Goal: Task Accomplishment & Management: Manage account settings

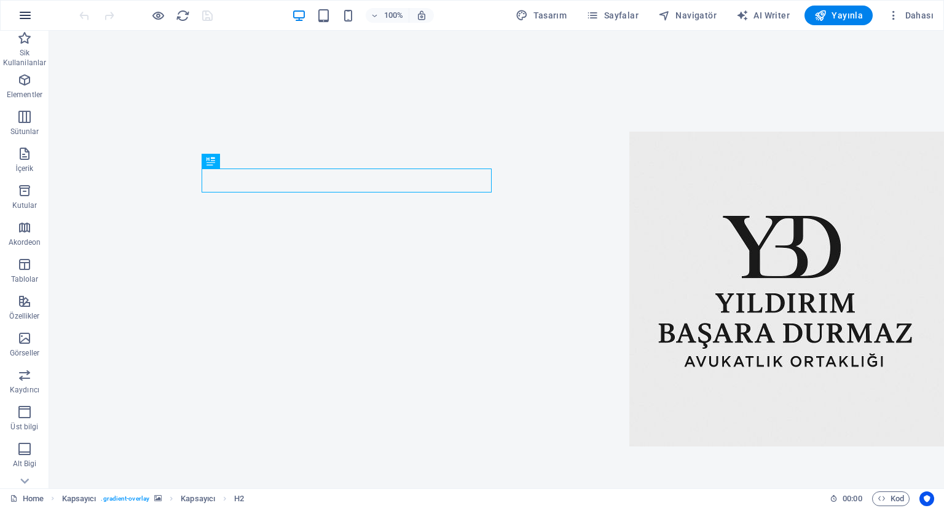
click at [27, 16] on icon "button" at bounding box center [25, 15] width 15 height 15
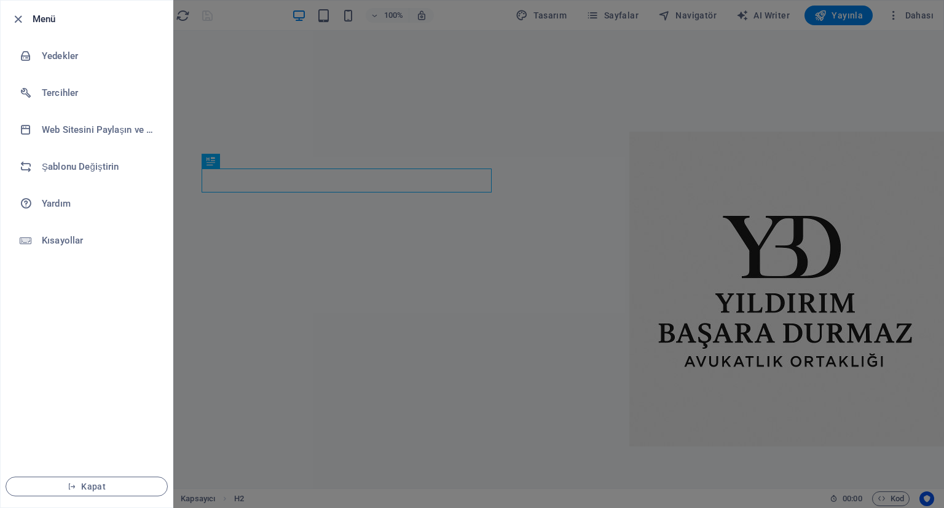
click at [526, 221] on div at bounding box center [472, 254] width 944 height 508
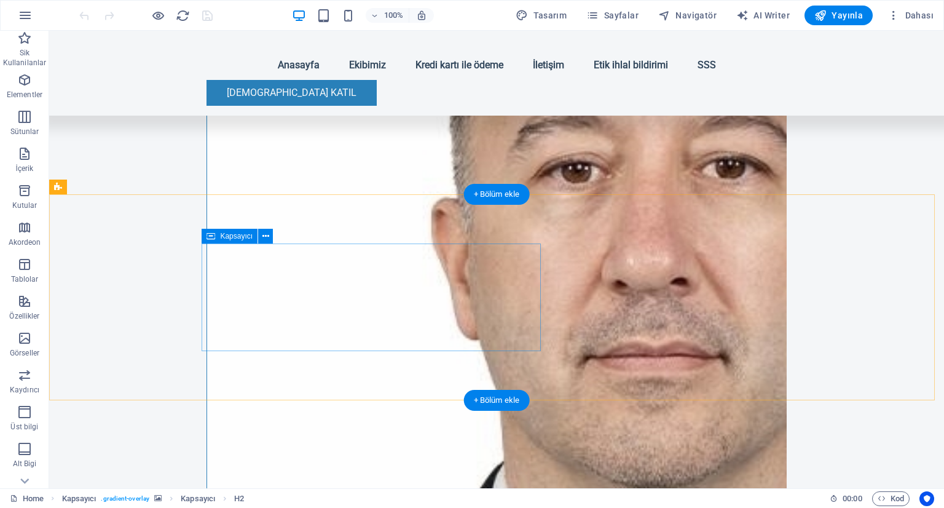
scroll to position [1782, 0]
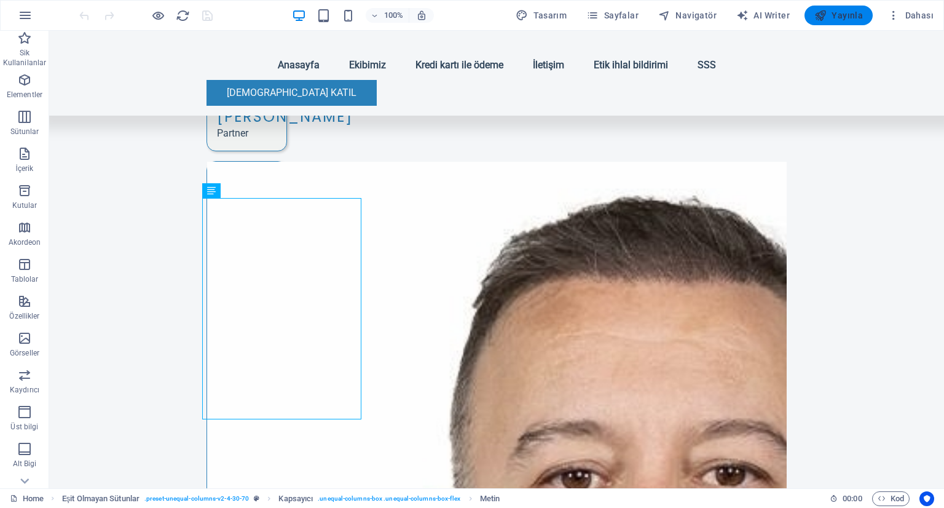
click at [850, 10] on span "Yayınla" at bounding box center [838, 15] width 49 height 12
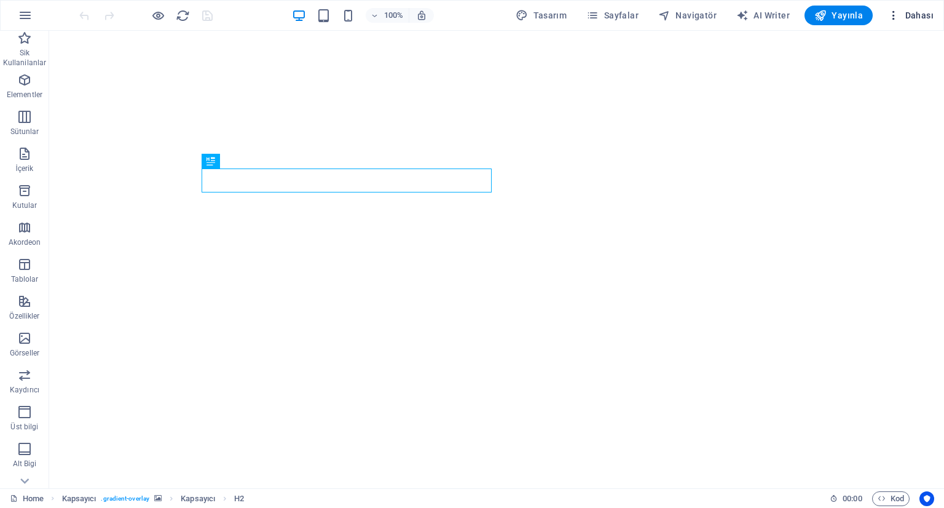
click at [926, 12] on span "Dahası" at bounding box center [910, 15] width 46 height 12
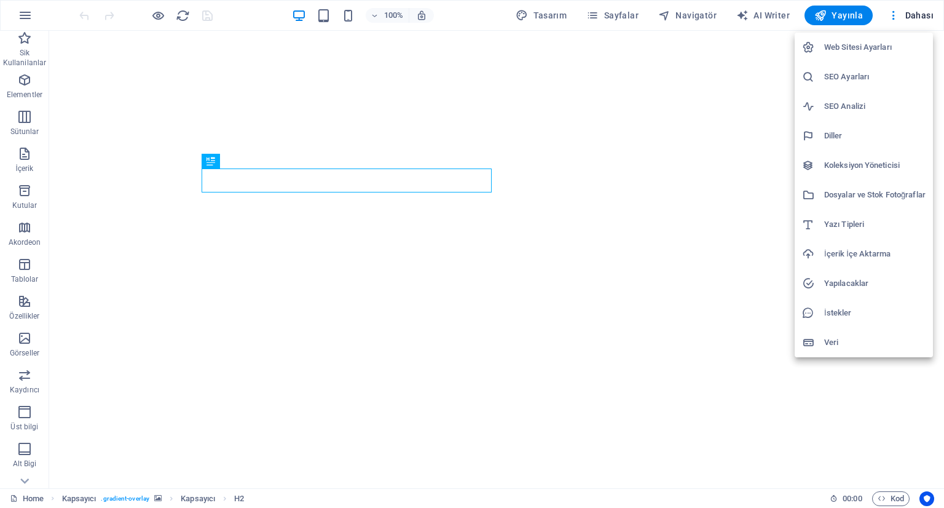
click at [836, 138] on h6 "Diller" at bounding box center [874, 135] width 101 height 15
select select "165"
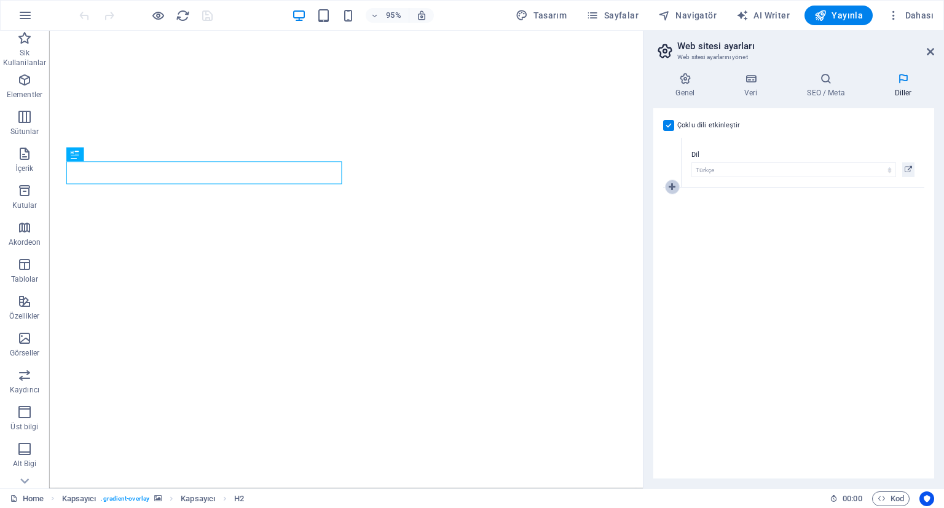
click at [670, 186] on icon at bounding box center [671, 186] width 7 height 9
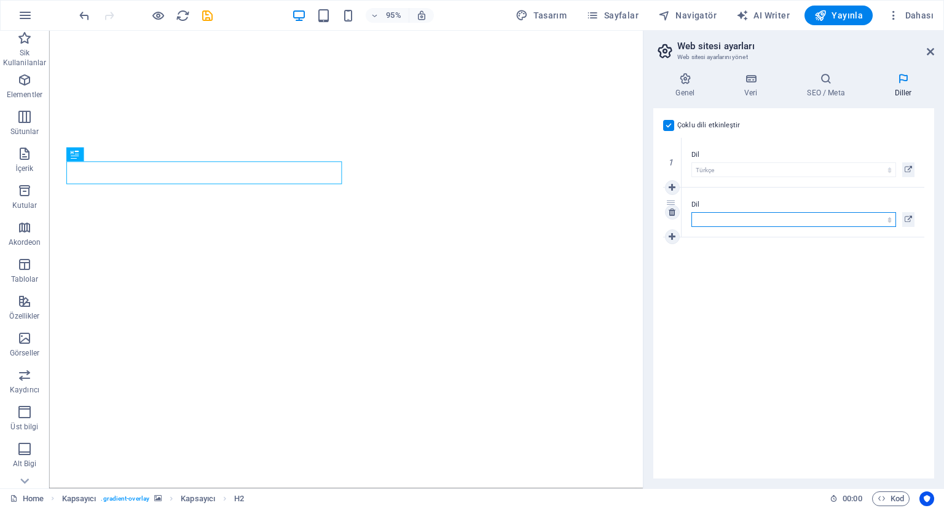
click at [724, 219] on select "Abkhazian Afar Afrikaans Akan Albanian Almanca Amharic Aragonese Arapça Armenia…" at bounding box center [793, 219] width 205 height 15
select select "72"
click at [691, 212] on select "Abkhazian Afar Afrikaans Akan Albanian Almanca Amharic Aragonese Arapça Armenia…" at bounding box center [793, 219] width 205 height 15
click at [726, 280] on div "Çoklu dili etkinleştir Çoklu dili silmek için tek bir dil kalana kadar tüm dill…" at bounding box center [793, 293] width 281 height 370
click at [840, 364] on div "Çoklu dili etkinleştir Çoklu dili silmek için tek bir dil kalana kadar tüm dill…" at bounding box center [793, 293] width 281 height 370
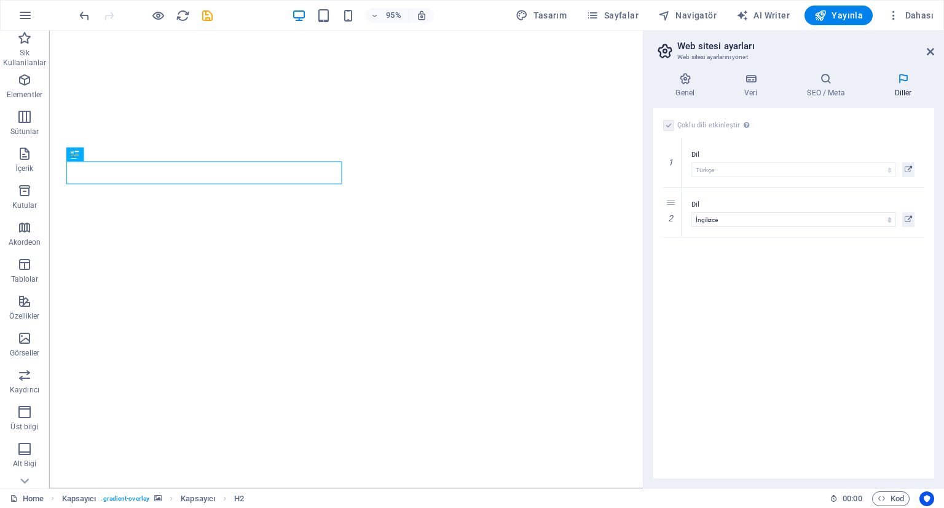
click at [894, 256] on div "Çoklu dili etkinleştir Çoklu dili silmek için tek bir dil kalana kadar tüm dill…" at bounding box center [793, 293] width 281 height 370
click at [909, 218] on icon at bounding box center [907, 219] width 7 height 15
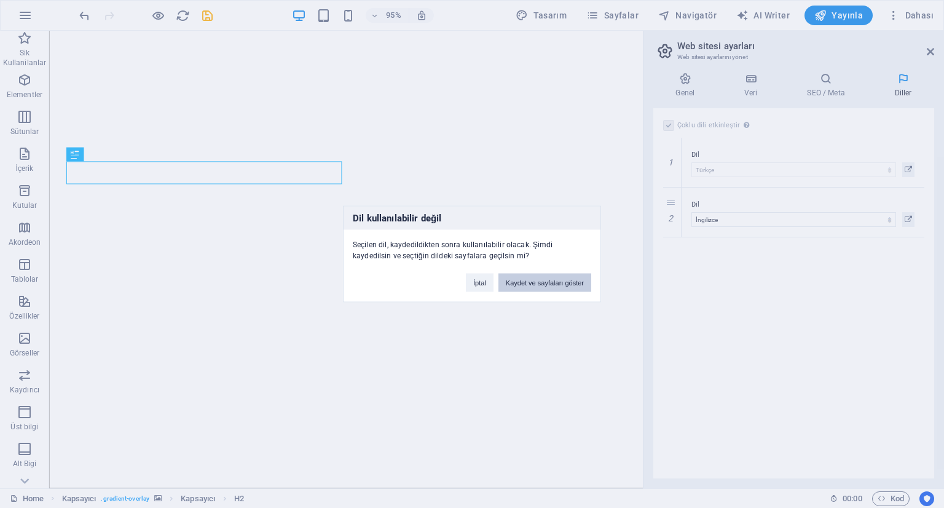
click at [559, 278] on button "Kaydet ve sayfaları göster" at bounding box center [544, 282] width 93 height 18
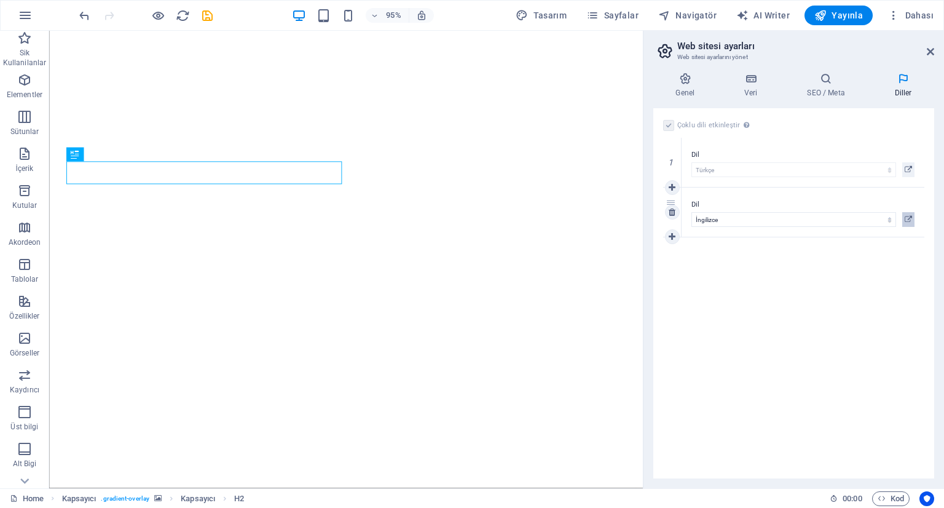
click at [907, 216] on icon at bounding box center [907, 219] width 7 height 15
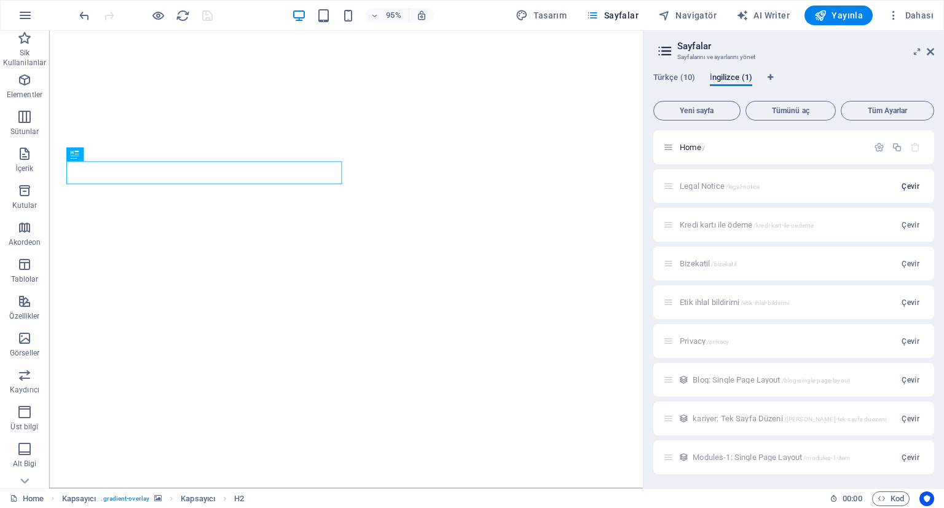
click at [907, 186] on span "Çevir" at bounding box center [910, 186] width 18 height 10
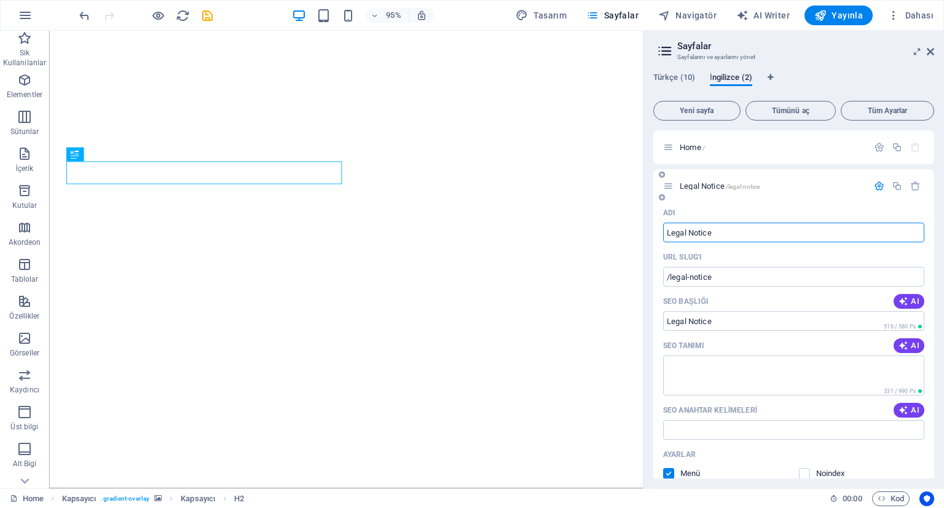
click at [874, 185] on icon "button" at bounding box center [879, 186] width 10 height 10
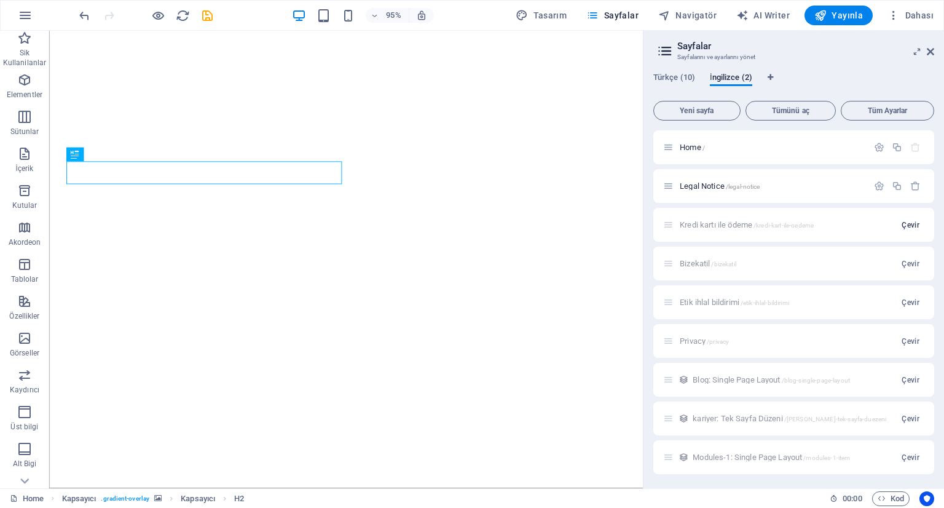
click at [905, 224] on span "Çevir" at bounding box center [910, 225] width 18 height 10
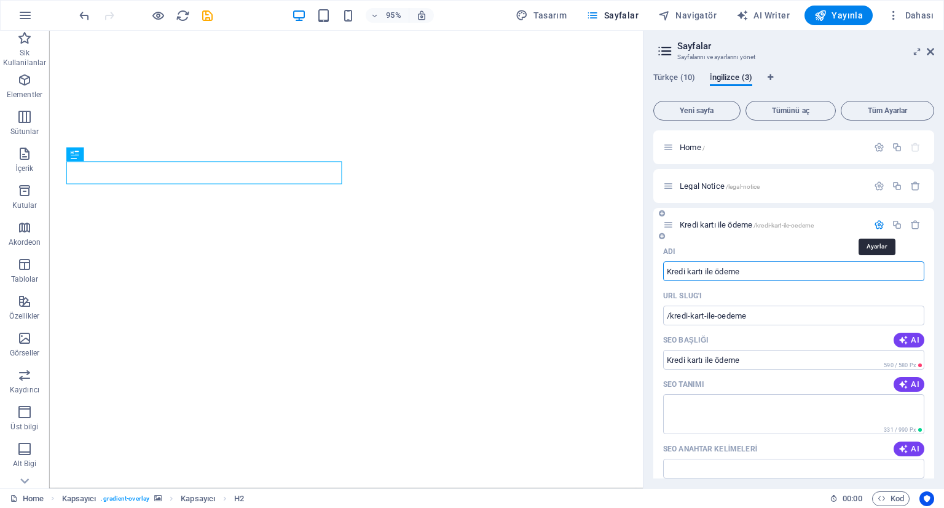
click at [877, 219] on icon "button" at bounding box center [879, 224] width 10 height 10
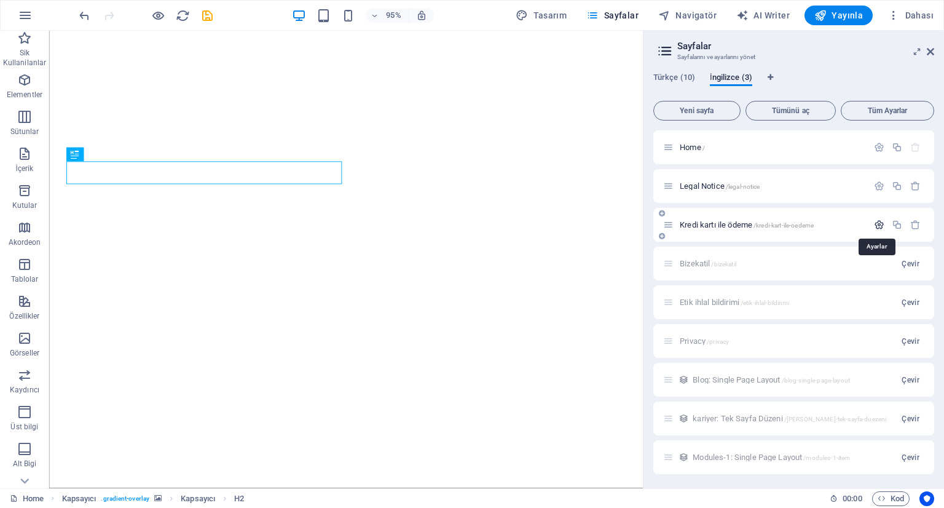
click at [878, 227] on icon "button" at bounding box center [879, 224] width 10 height 10
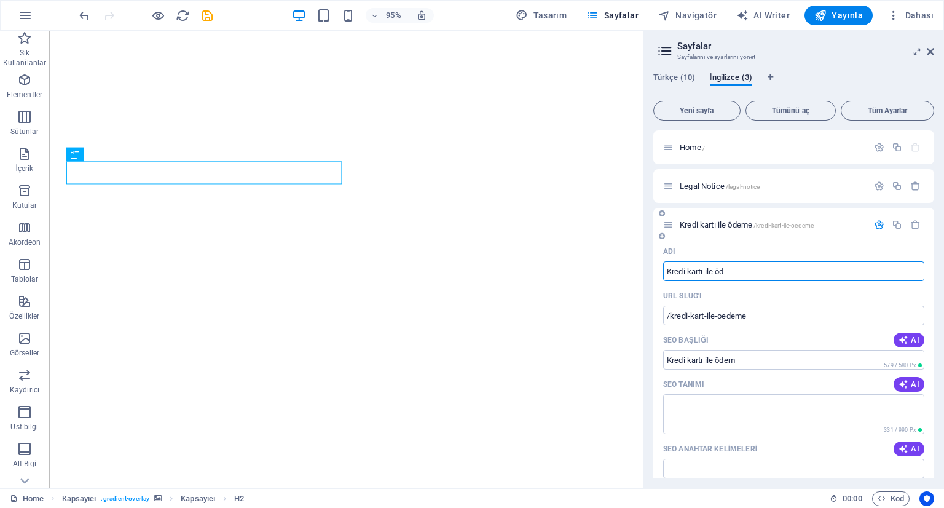
type input "Kredi kartı ile ö"
type input "/kredi-kart-ile-oedem"
type input "K"
type input "/"
type input "Pay wi"
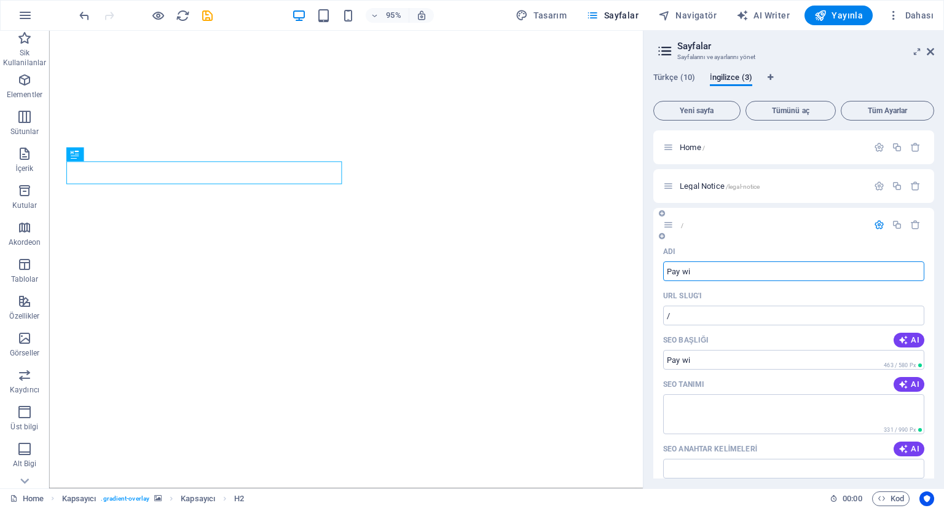
type input "/pay-wi"
type input "Pay wi"
type input "Pay with"
type input "/pay-with"
type input "Pay with"
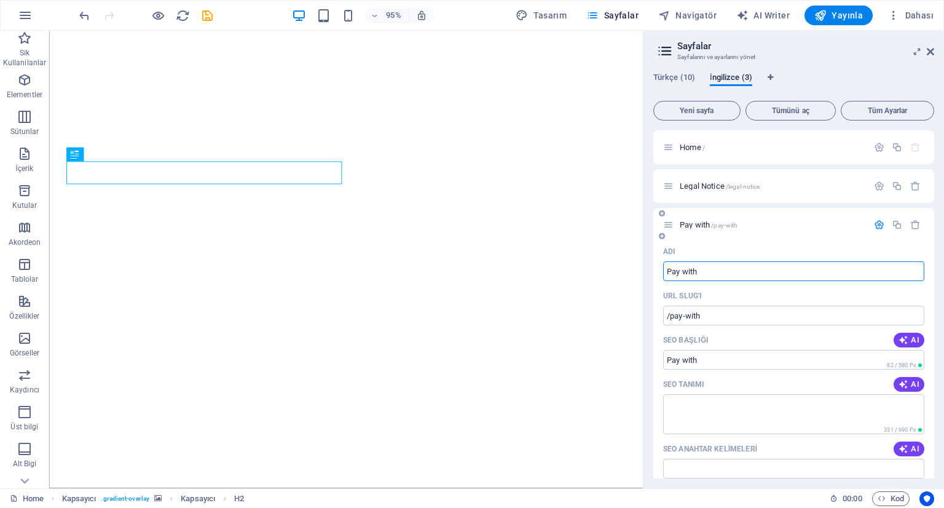
type input "Pay with c"
type input "/pay-with-c"
type input "Pay with C"
type input "Pay with cr"
type input "Pay with c"
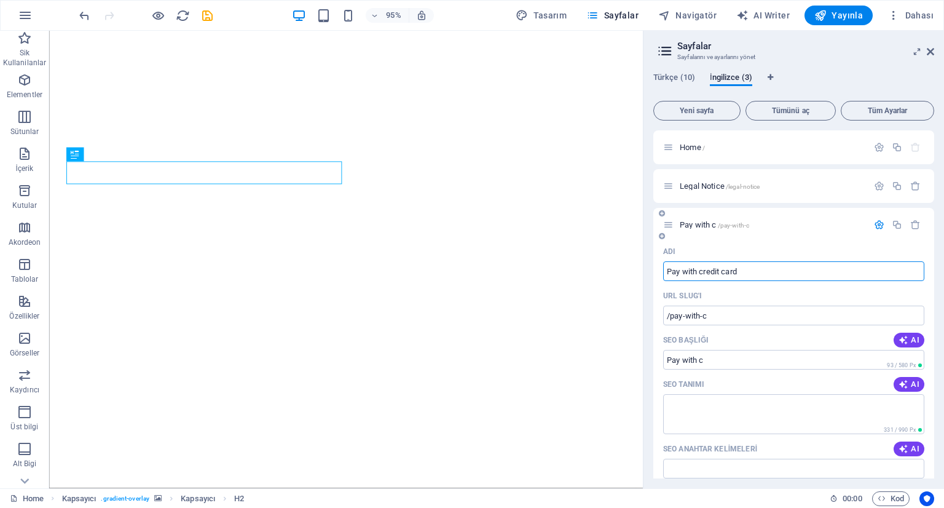
type input "Pay with credit card"
type input "/pay-with-credit-card"
type input "Pay with credit card"
click at [875, 224] on icon "button" at bounding box center [879, 224] width 10 height 10
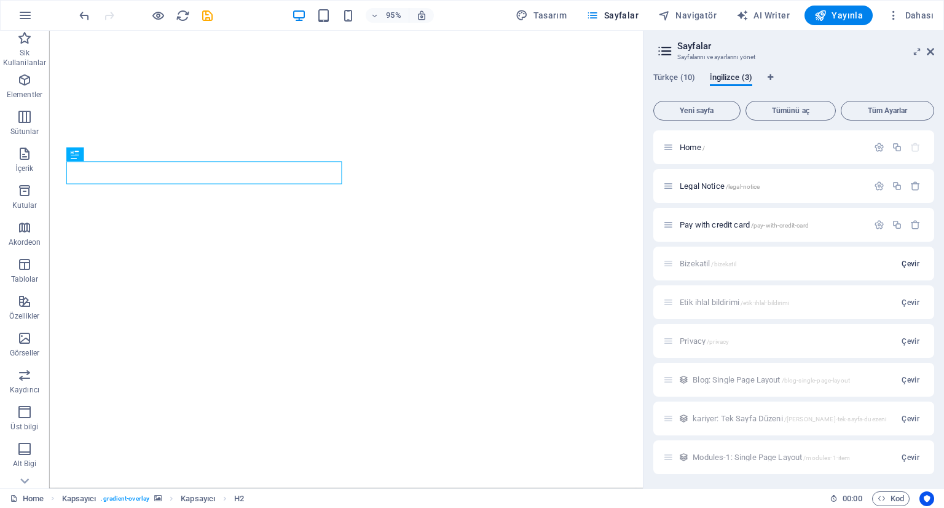
click at [905, 262] on span "Çevir" at bounding box center [910, 264] width 18 height 10
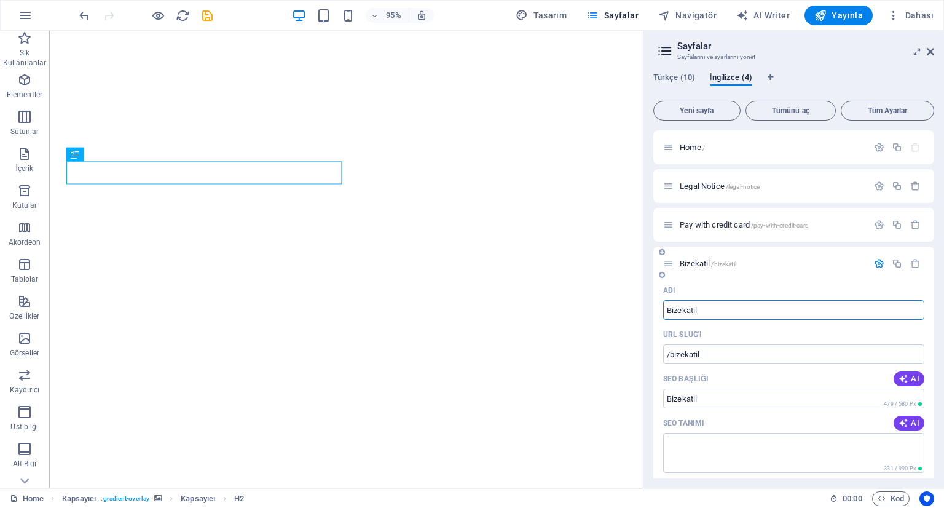
type input "K"
type input "Join"
type input "/join-e"
type input "Join e"
type input "Join us"
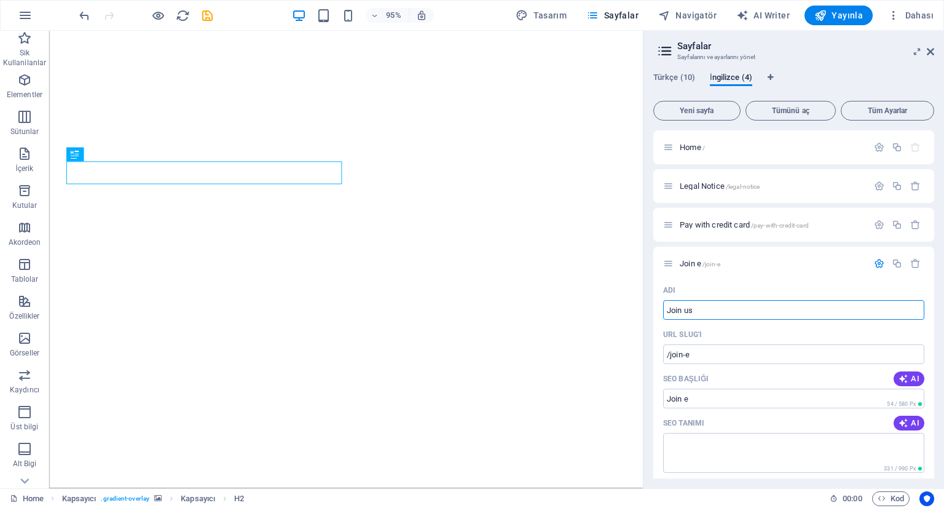
type input "/join-us"
type input "Join us"
click at [870, 265] on button "button" at bounding box center [879, 263] width 18 height 10
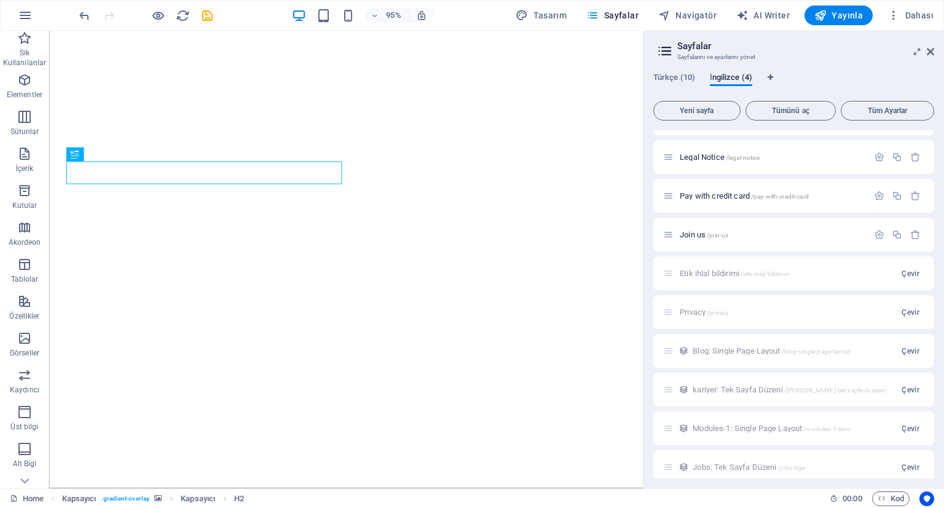
scroll to position [39, 0]
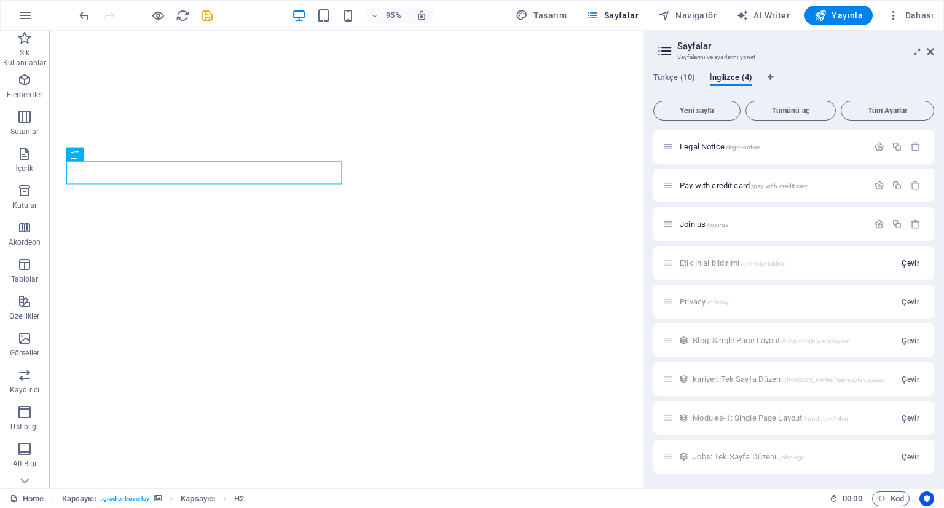
click at [903, 262] on span "Çevir" at bounding box center [910, 263] width 18 height 10
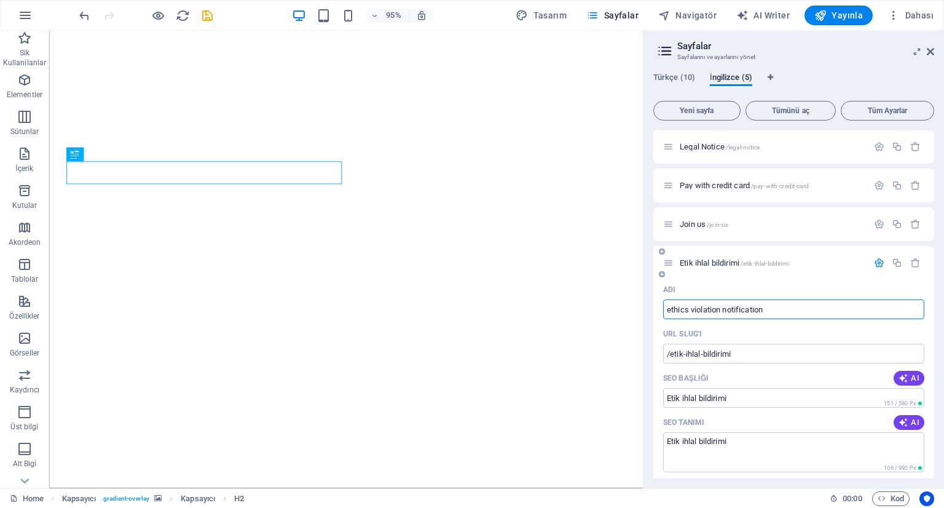
type input "ethics violation notification"
type input "/ethics-violation-notification"
type input "ethics violation notification"
type input "Ethics violation notification"
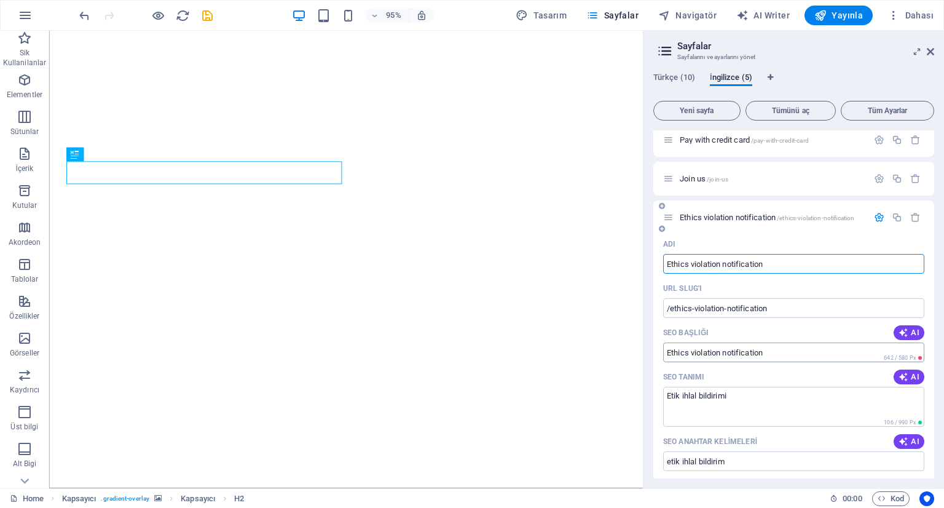
scroll to position [101, 0]
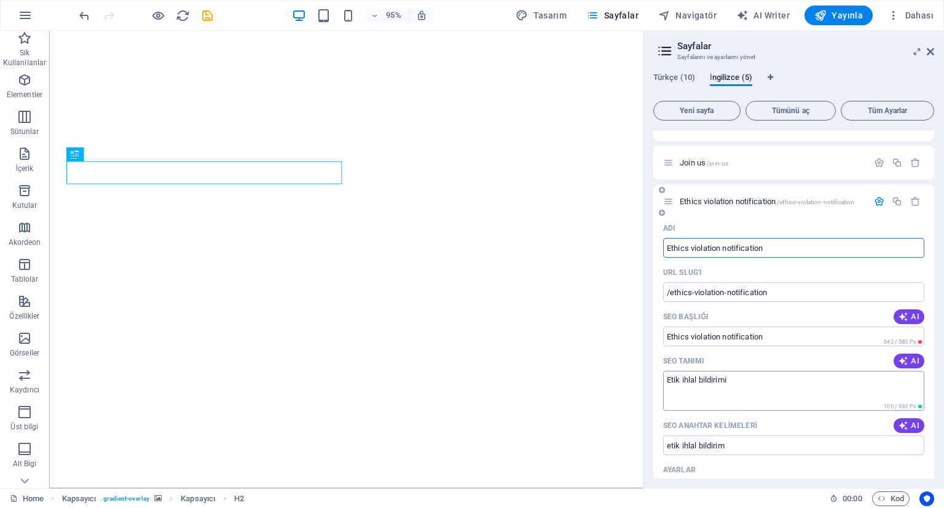
type input "Ethics violation notification"
click at [877, 197] on icon "button" at bounding box center [879, 201] width 10 height 10
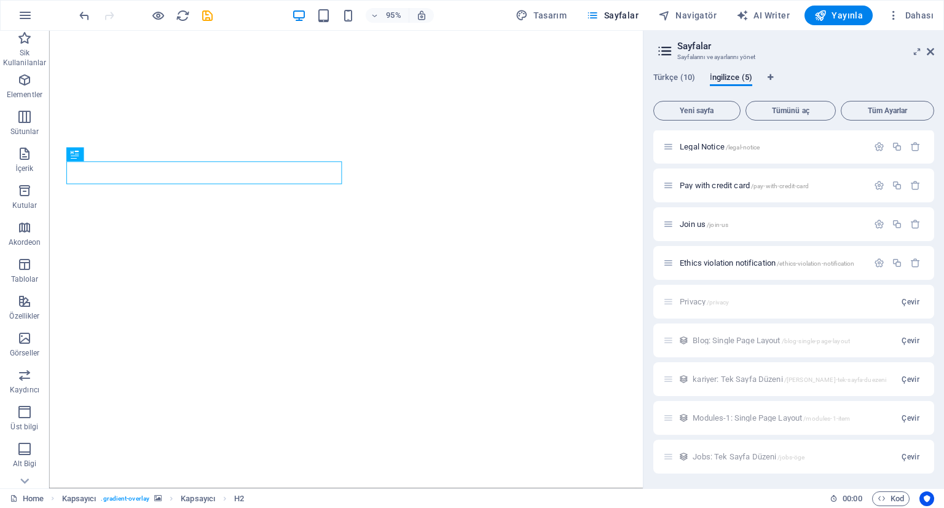
scroll to position [39, 0]
click at [874, 264] on icon "button" at bounding box center [879, 262] width 10 height 10
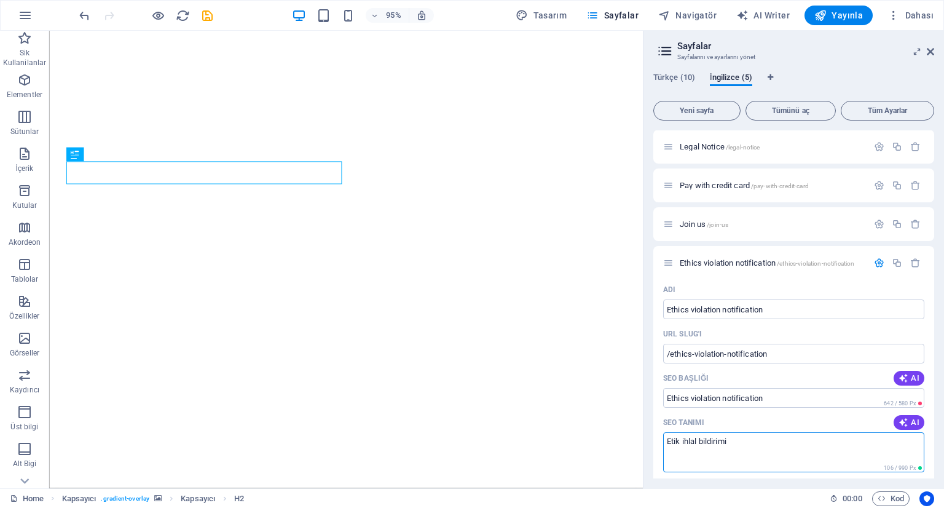
paste textarea "ethics violation notification"
type textarea "ethics violation notification"
click at [874, 261] on icon "button" at bounding box center [879, 262] width 10 height 10
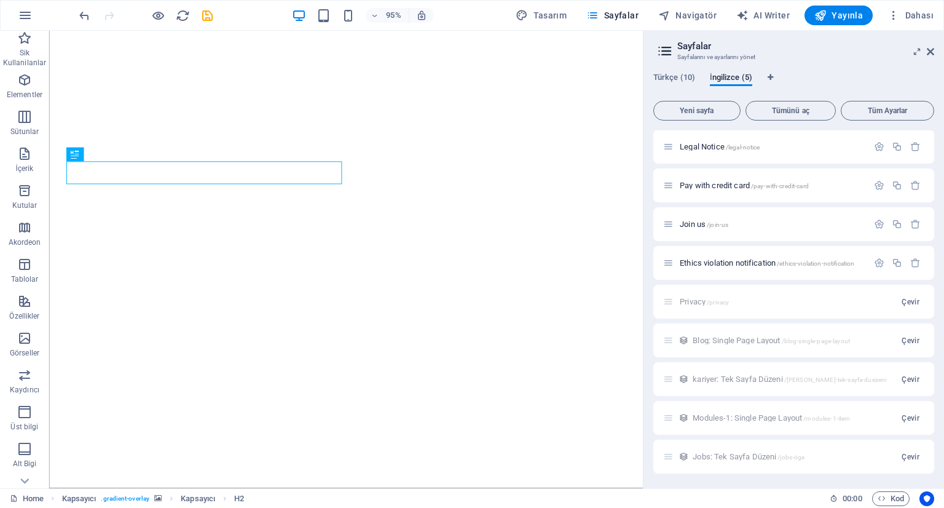
scroll to position [0, 0]
click at [867, 107] on span "Tüm Ayarlar" at bounding box center [887, 110] width 82 height 7
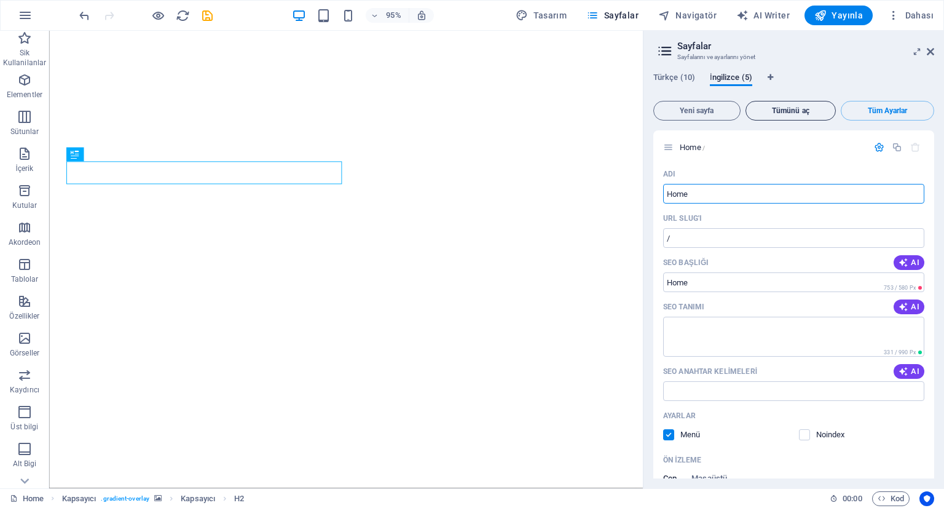
click at [801, 107] on span "Tümünü aç" at bounding box center [791, 110] width 80 height 7
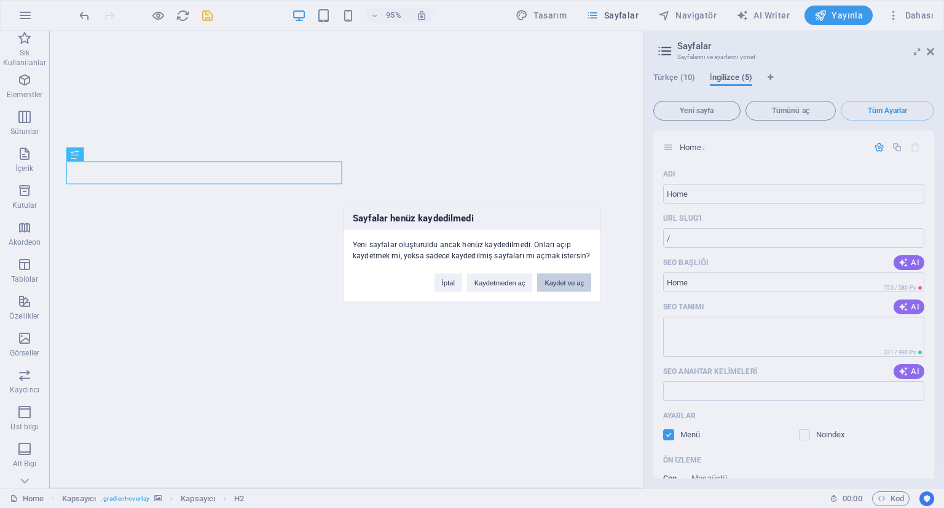
click at [567, 282] on button "Kaydet ve aç" at bounding box center [564, 282] width 54 height 18
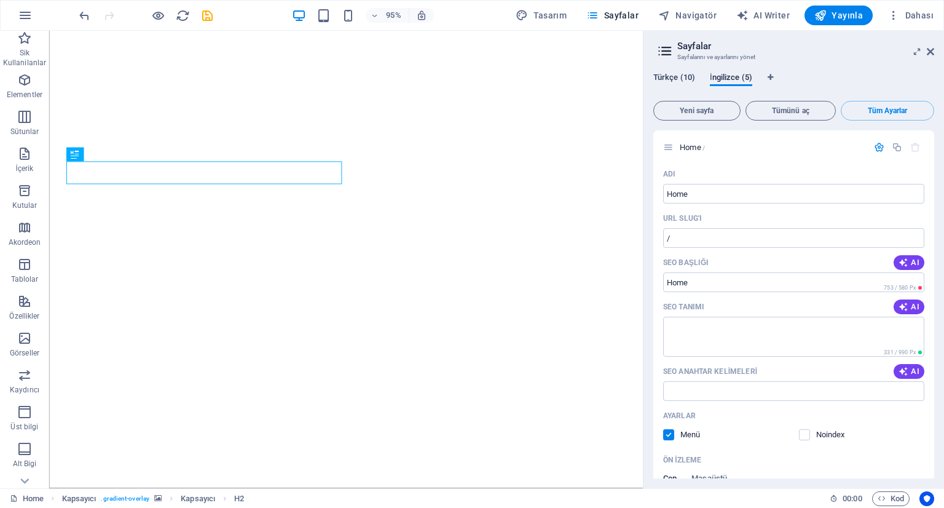
click at [684, 77] on span "Türkçe (10)" at bounding box center [674, 78] width 42 height 17
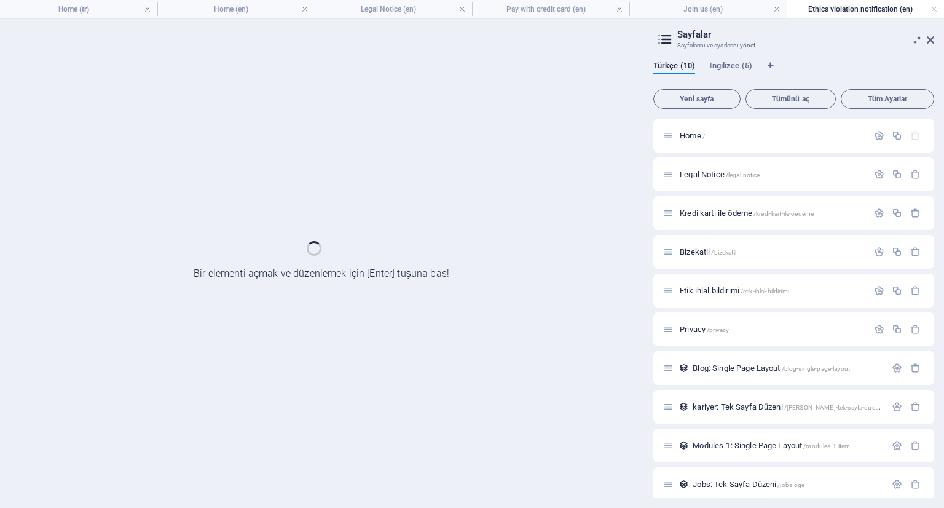
click at [724, 74] on div "Türkçe (10) İngilizce (5)" at bounding box center [793, 72] width 281 height 23
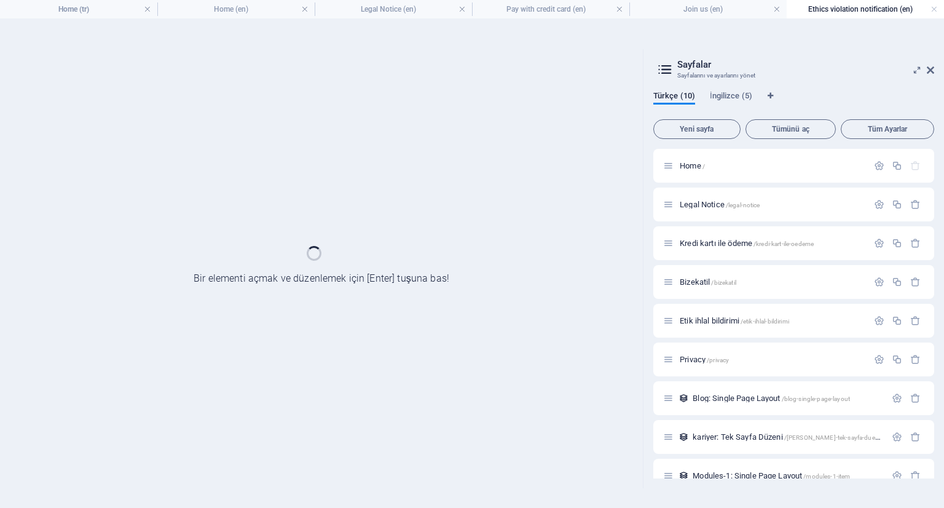
click at [730, 65] on h2 "Sayfalar" at bounding box center [805, 64] width 257 height 11
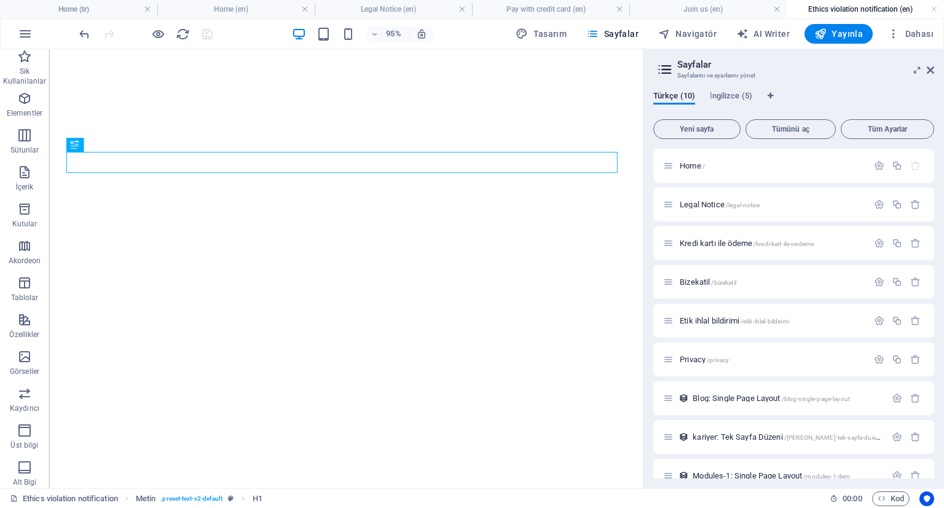
click at [727, 81] on div "Türkçe (10) İngilizce (5) Yeni sayfa Tümünü aç Tüm Ayarlar Home / Legal Notice …" at bounding box center [793, 284] width 300 height 407
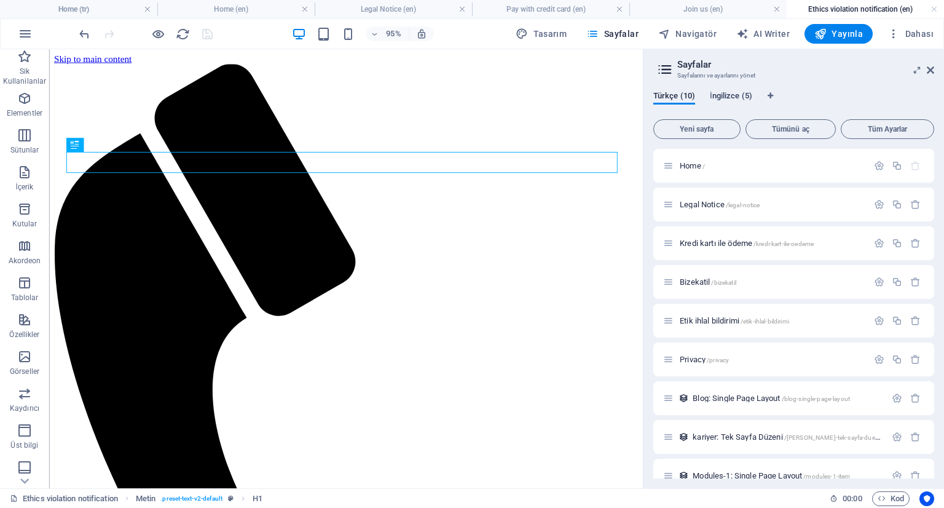
click at [721, 91] on span "İngilizce (5)" at bounding box center [731, 96] width 42 height 17
click at [730, 94] on span "İngilizce (5)" at bounding box center [731, 96] width 42 height 17
click at [693, 168] on span "Home /" at bounding box center [692, 165] width 25 height 9
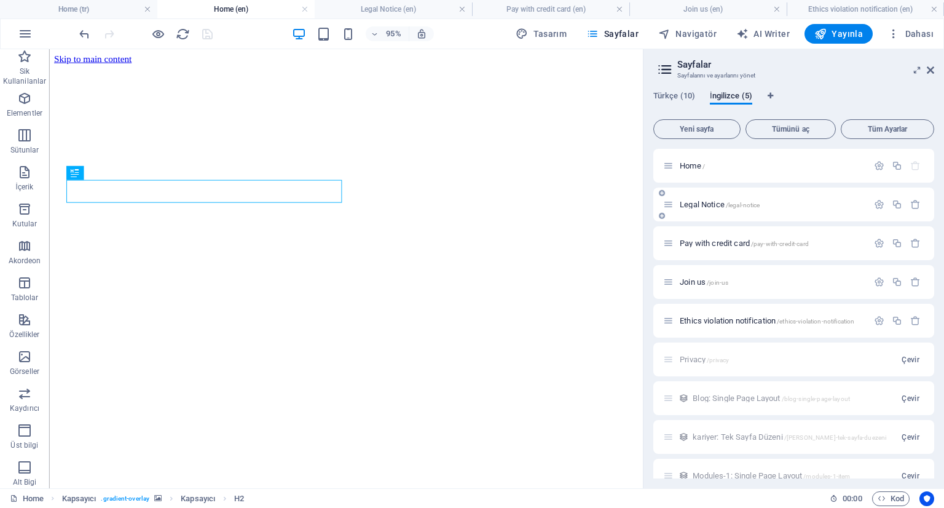
click at [707, 202] on span "Legal Notice /legal-notice" at bounding box center [720, 204] width 80 height 9
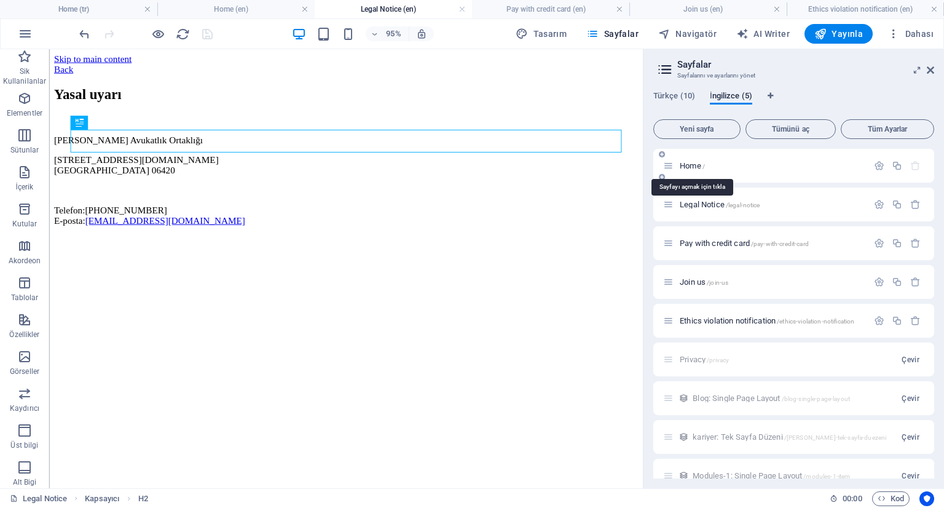
click at [680, 167] on span "Home /" at bounding box center [692, 165] width 25 height 9
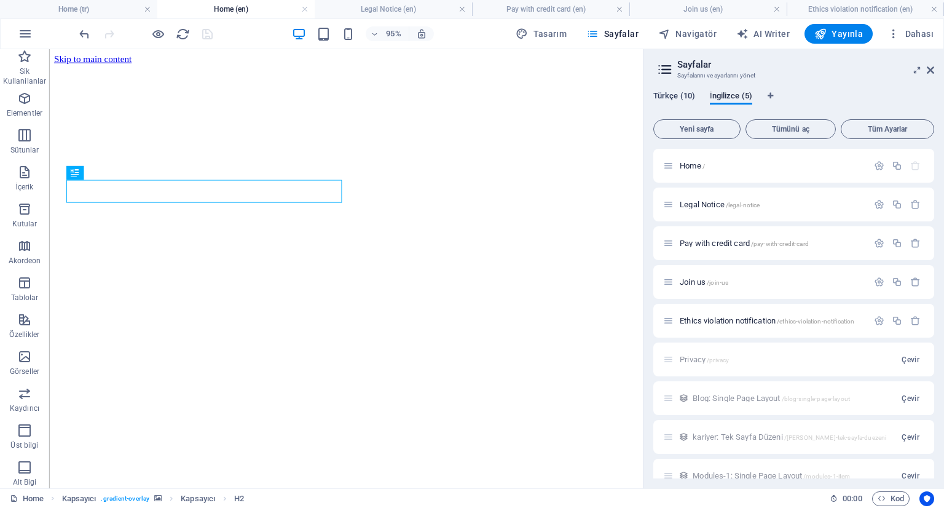
click at [687, 95] on span "Türkçe (10)" at bounding box center [674, 96] width 42 height 17
click at [686, 164] on span "Home /" at bounding box center [692, 165] width 25 height 9
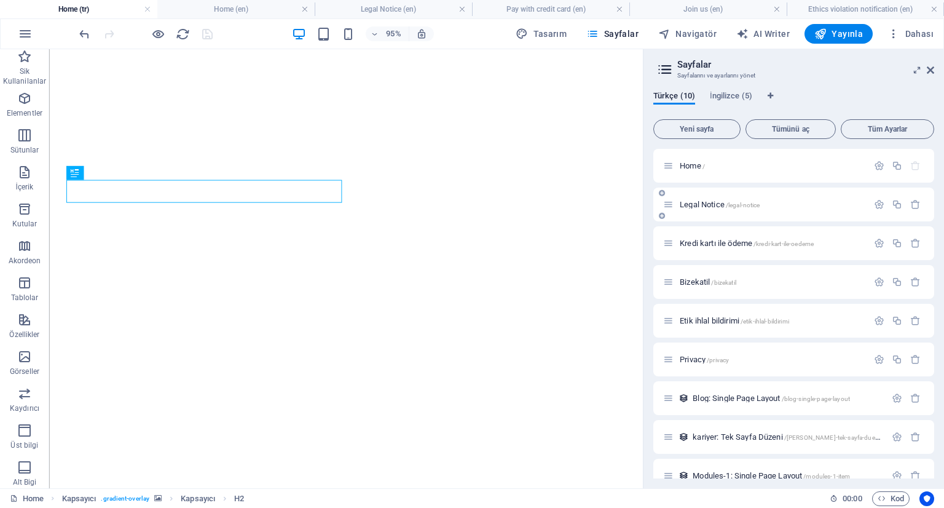
click at [706, 205] on span "Legal Notice /legal-notice" at bounding box center [720, 204] width 80 height 9
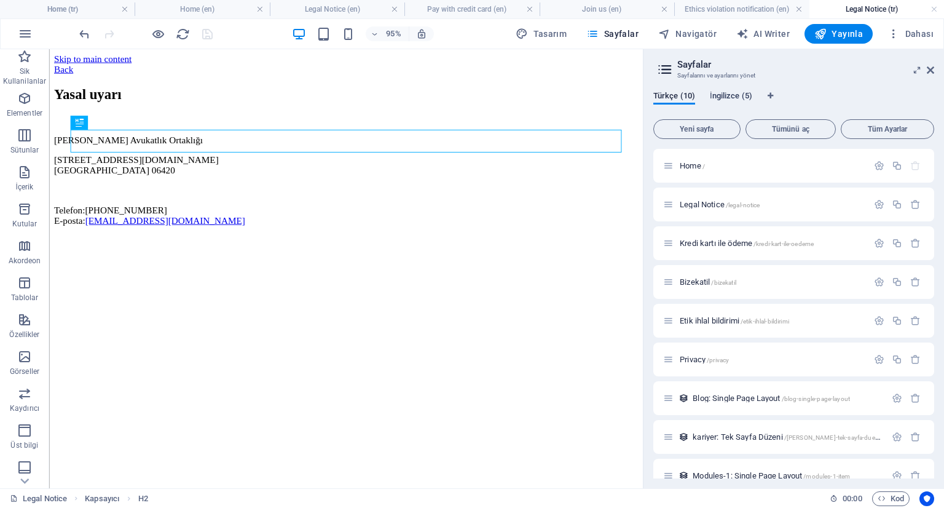
click at [729, 96] on span "İngilizce (5)" at bounding box center [731, 96] width 42 height 17
click at [664, 92] on span "Türkçe (10)" at bounding box center [674, 96] width 42 height 17
click at [724, 202] on span "Legal Notice /legal-notice" at bounding box center [720, 204] width 80 height 9
click at [715, 239] on span "Kredi kartı ile ödeme /kredi-kart-ile-oedeme" at bounding box center [747, 242] width 134 height 9
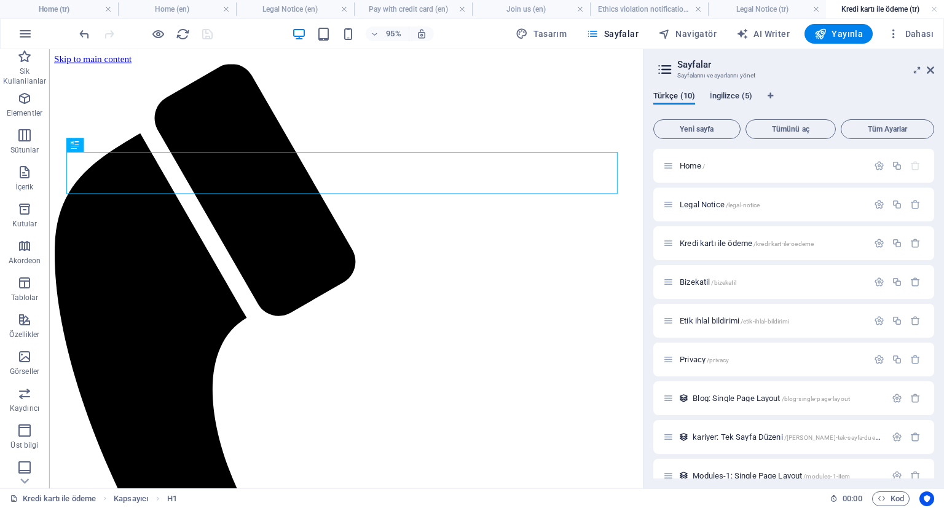
click at [719, 95] on span "İngilizce (5)" at bounding box center [731, 96] width 42 height 17
click at [697, 165] on span "Home /" at bounding box center [692, 165] width 25 height 9
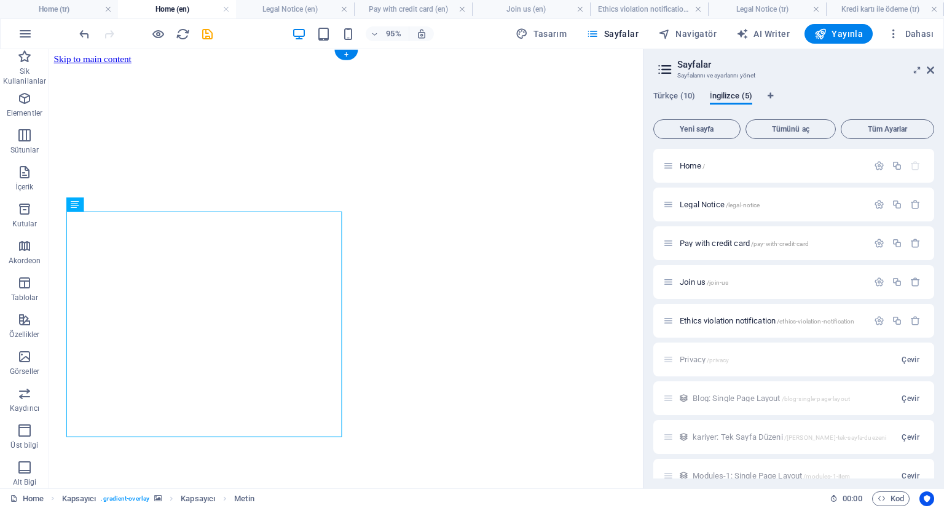
click at [396, 65] on figure at bounding box center [361, 65] width 615 height 0
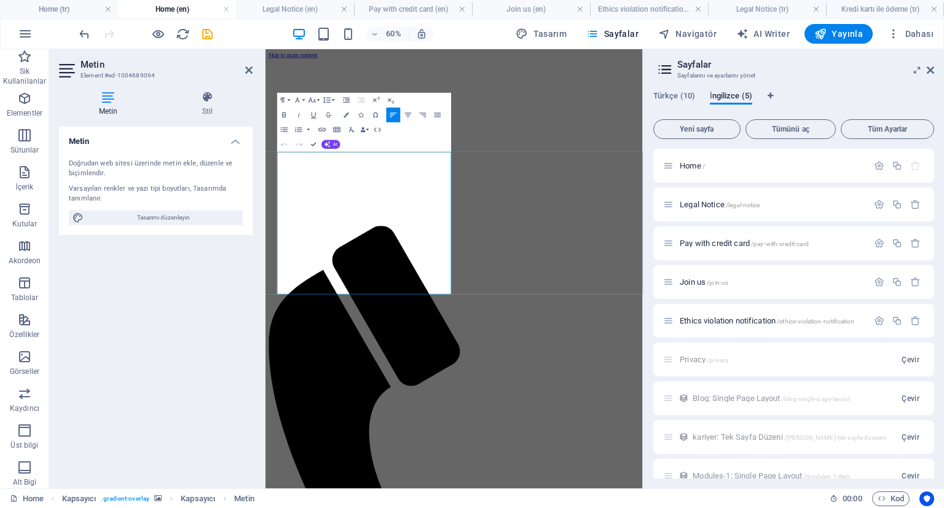
drag, startPoint x: 379, startPoint y: 429, endPoint x: 281, endPoint y: 231, distance: 220.9
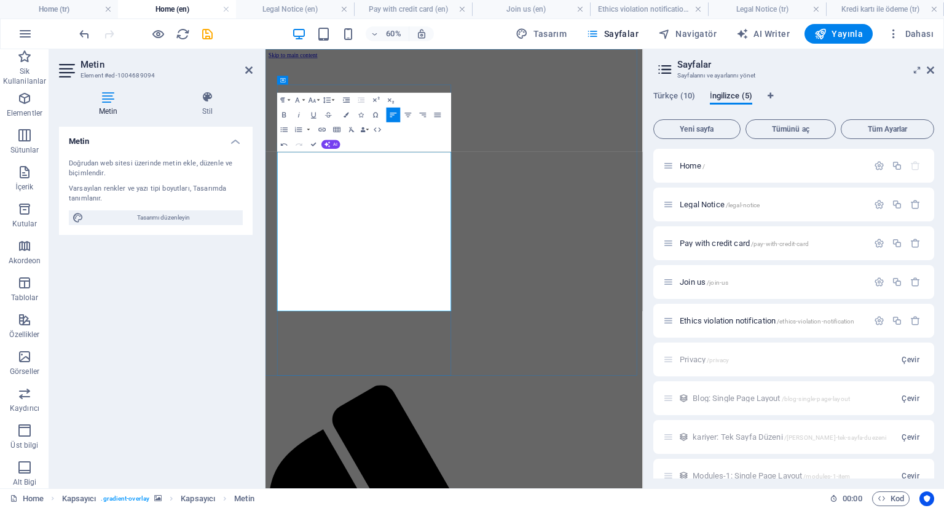
scroll to position [9961, 2]
click at [116, 315] on div "Metin Doğrudan web sitesi üzerinde [PERSON_NAME], düzenle ve biçimlendir. Varsa…" at bounding box center [156, 302] width 194 height 351
click at [246, 67] on icon at bounding box center [248, 70] width 7 height 10
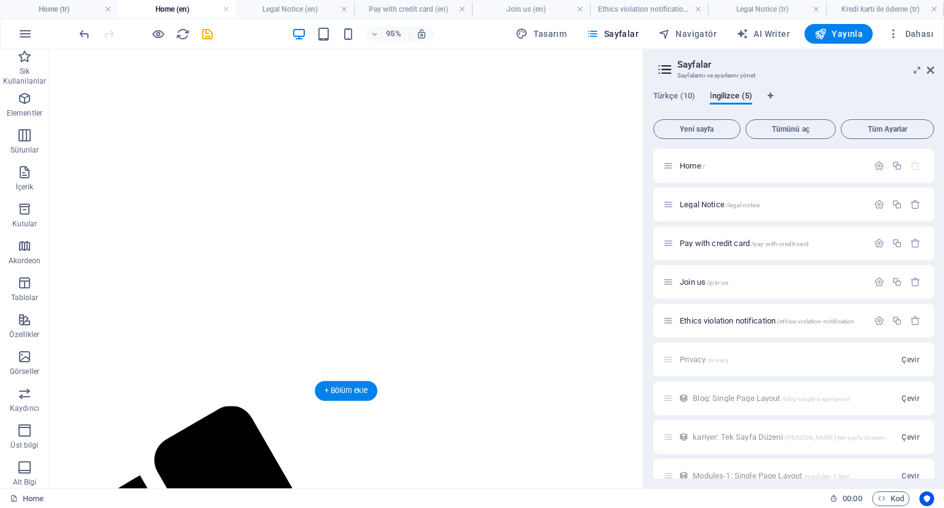
scroll to position [0, 0]
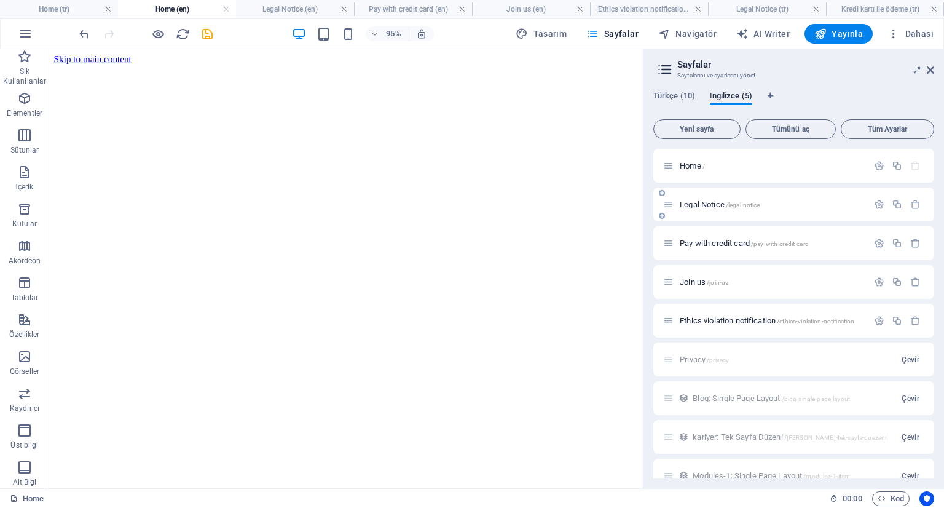
click at [718, 210] on div "Legal Notice /legal-notice" at bounding box center [765, 204] width 205 height 14
click at [710, 203] on span "Legal Notice /legal-notice" at bounding box center [720, 204] width 80 height 9
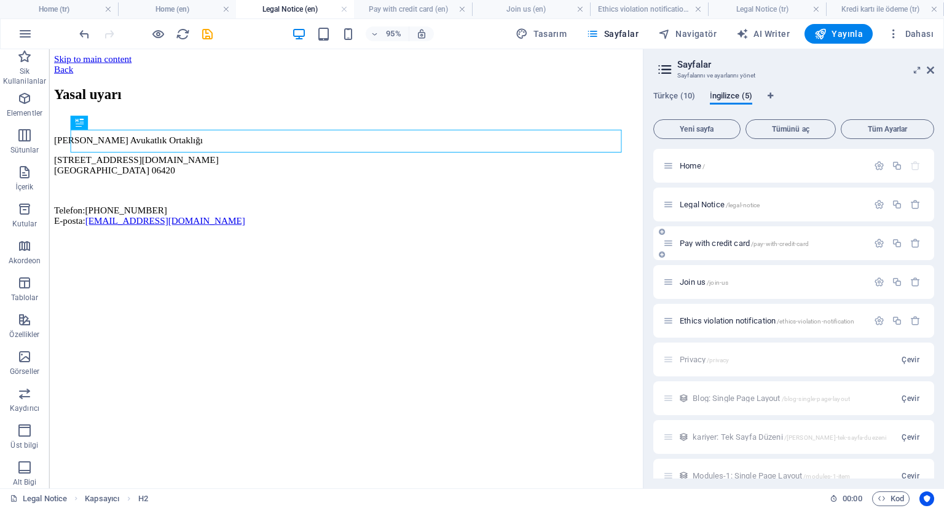
click at [716, 233] on div "Pay with credit card /pay-with-credit-card" at bounding box center [793, 243] width 281 height 34
click at [889, 125] on span "Tüm Ayarlar" at bounding box center [887, 128] width 82 height 7
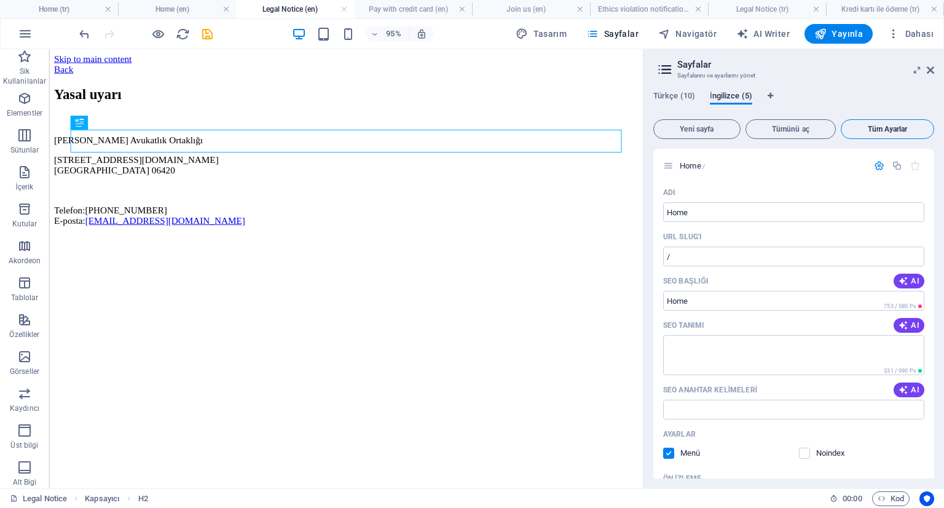
scroll to position [2037, 0]
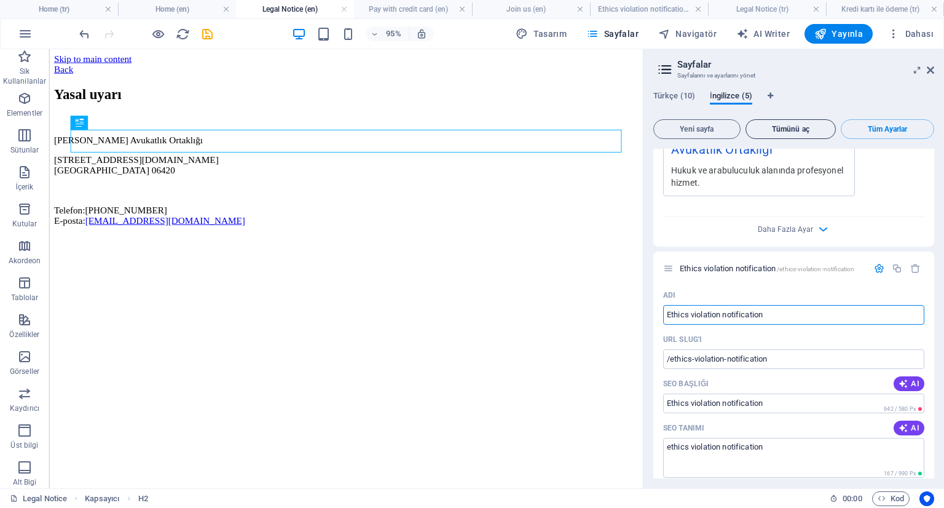
click at [811, 125] on span "Tümünü aç" at bounding box center [791, 128] width 80 height 7
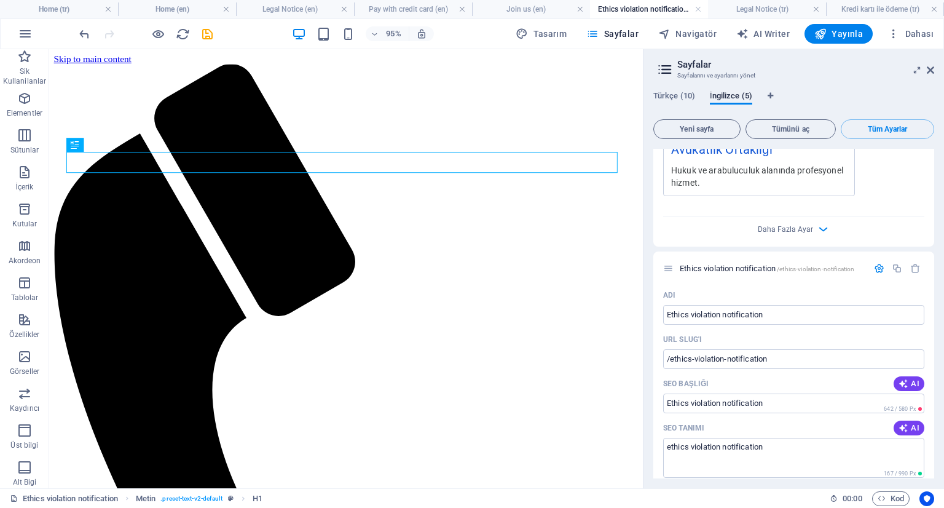
click at [821, 93] on div "Türkçe (10) İngilizce (5)" at bounding box center [793, 102] width 281 height 23
click at [843, 36] on span "Yayınla" at bounding box center [838, 34] width 49 height 12
